Goal: Information Seeking & Learning: Understand process/instructions

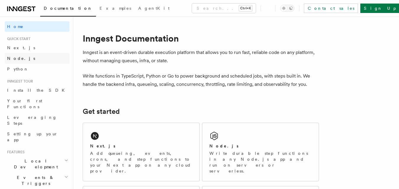
click at [17, 60] on span "Node.js" at bounding box center [21, 58] width 28 height 5
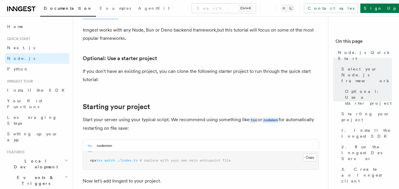
scroll to position [266, 0]
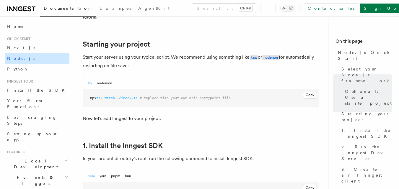
click at [22, 62] on link "Node.js" at bounding box center [37, 58] width 65 height 11
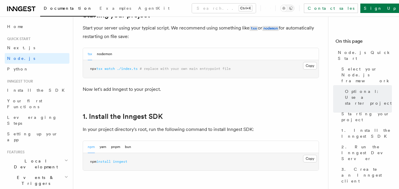
scroll to position [325, 0]
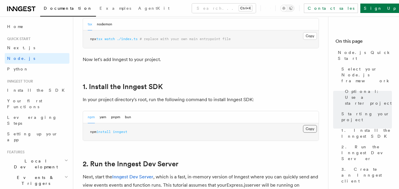
click at [312, 129] on button "Copy Copied" at bounding box center [310, 129] width 14 height 8
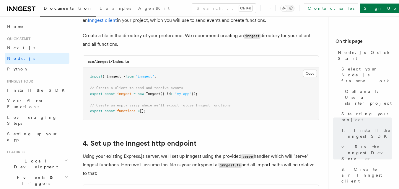
scroll to position [797, 0]
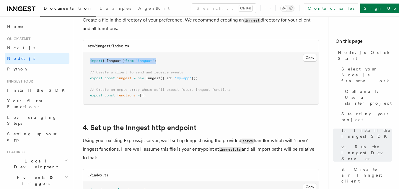
drag, startPoint x: 165, startPoint y: 60, endPoint x: 87, endPoint y: 57, distance: 77.3
click at [87, 57] on pre "import { Inngest } from "inngest" ; // Create a client to send and receive even…" at bounding box center [200, 78] width 235 height 52
copy span "import { Inngest } from "inngest" ;"
drag, startPoint x: 206, startPoint y: 78, endPoint x: 82, endPoint y: 71, distance: 124.4
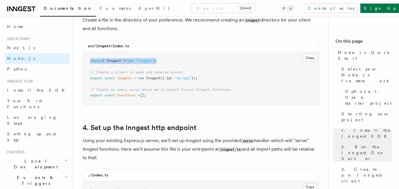
copy code "// Create a client to send and receive events export const inngest = new Innges…"
drag, startPoint x: 91, startPoint y: 89, endPoint x: 153, endPoint y: 97, distance: 63.3
click at [153, 97] on pre "import { Inngest } from "inngest" ; // Create a client to send and receive even…" at bounding box center [200, 78] width 235 height 52
copy code "// Create an empty array where we'll export future Inngest functions export con…"
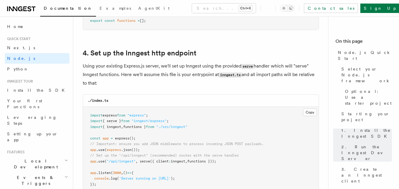
scroll to position [885, 0]
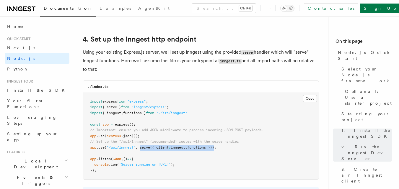
drag, startPoint x: 144, startPoint y: 149, endPoint x: 220, endPoint y: 146, distance: 76.5
click at [216, 146] on span "app .use ( "/api/inngest" , serve ({ client : inngest , functions }));" at bounding box center [153, 147] width 126 height 4
copy span "serve ({ client : inngest , functions })"
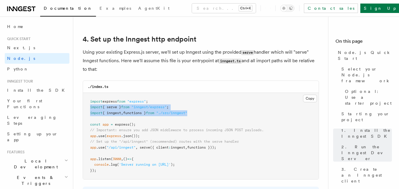
drag, startPoint x: 89, startPoint y: 107, endPoint x: 195, endPoint y: 116, distance: 106.3
click at [195, 116] on pre "import express from "express" ; import { serve } from "inngest/express" ; impor…" at bounding box center [200, 136] width 235 height 87
copy code "import { serve } from "inngest/express" ; import { inngest , functions } from "…"
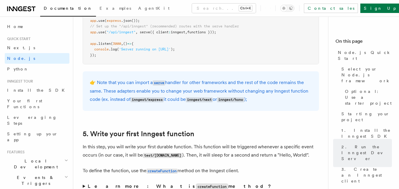
scroll to position [1003, 0]
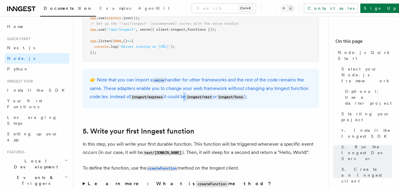
click at [185, 102] on div "👉 Note that you can import a serve handler for other frameworks and the rest of…" at bounding box center [201, 89] width 236 height 40
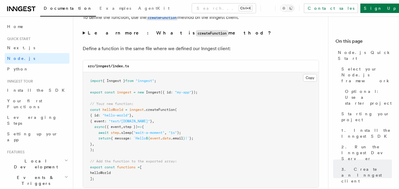
scroll to position [1180, 0]
